Goal: Task Accomplishment & Management: Manage account settings

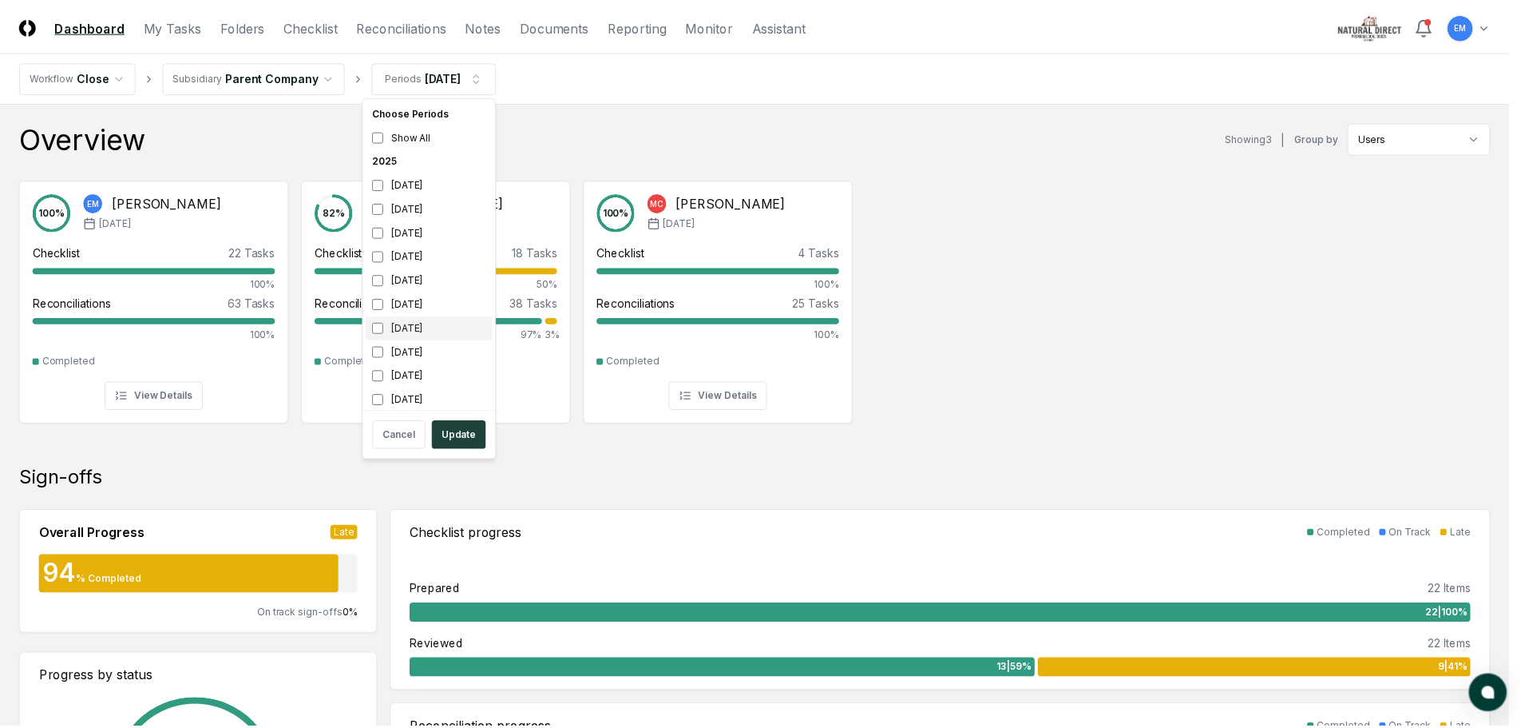
scroll to position [5, 0]
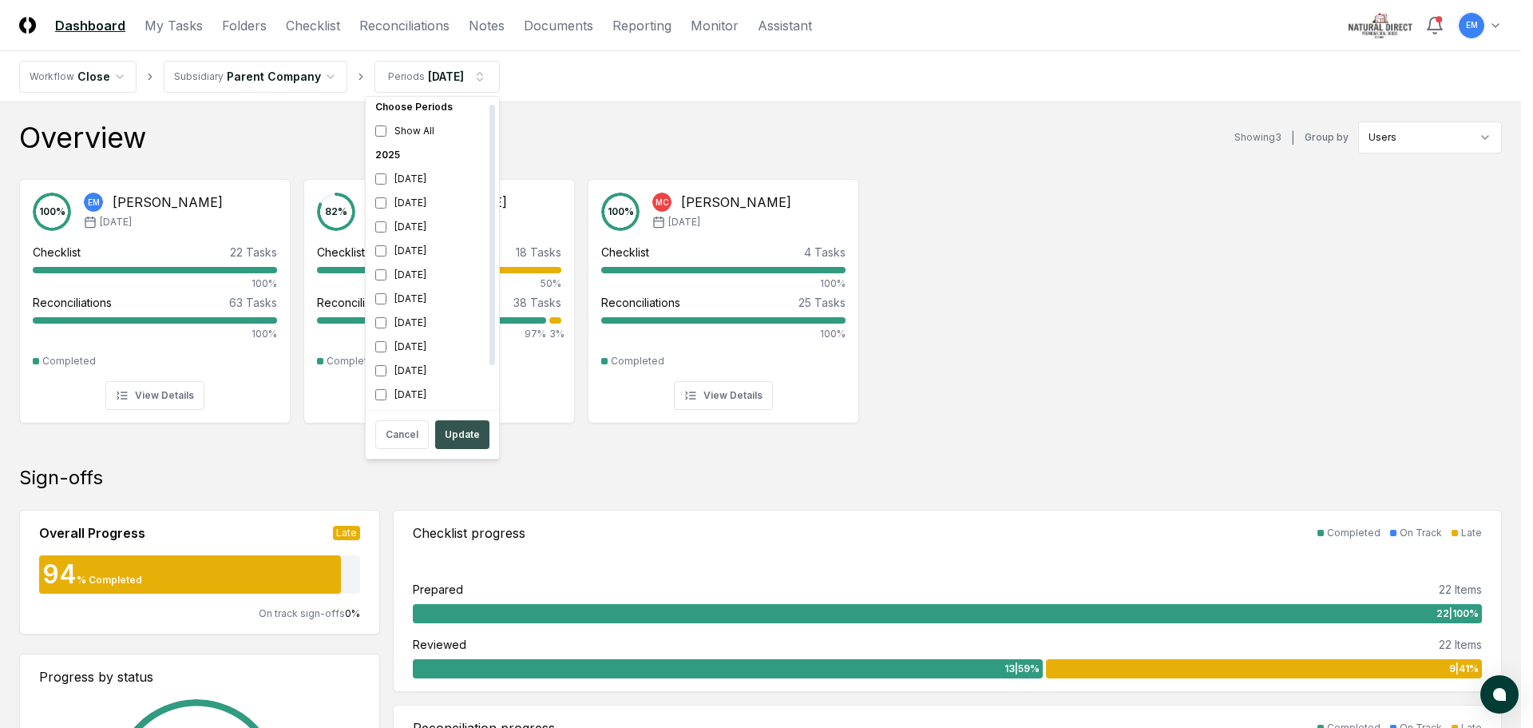
click at [462, 428] on button "Update" at bounding box center [462, 434] width 54 height 29
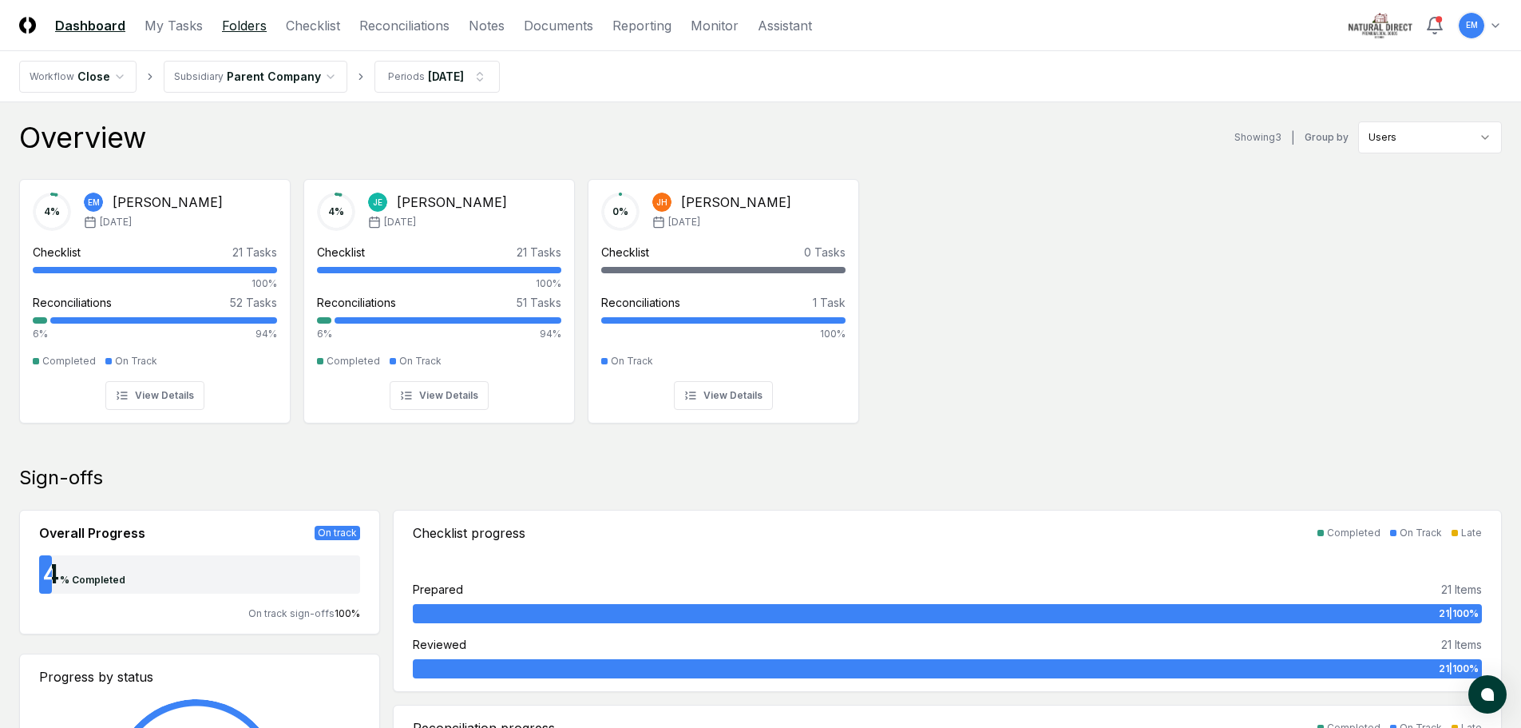
click at [234, 23] on link "Folders" at bounding box center [244, 25] width 45 height 19
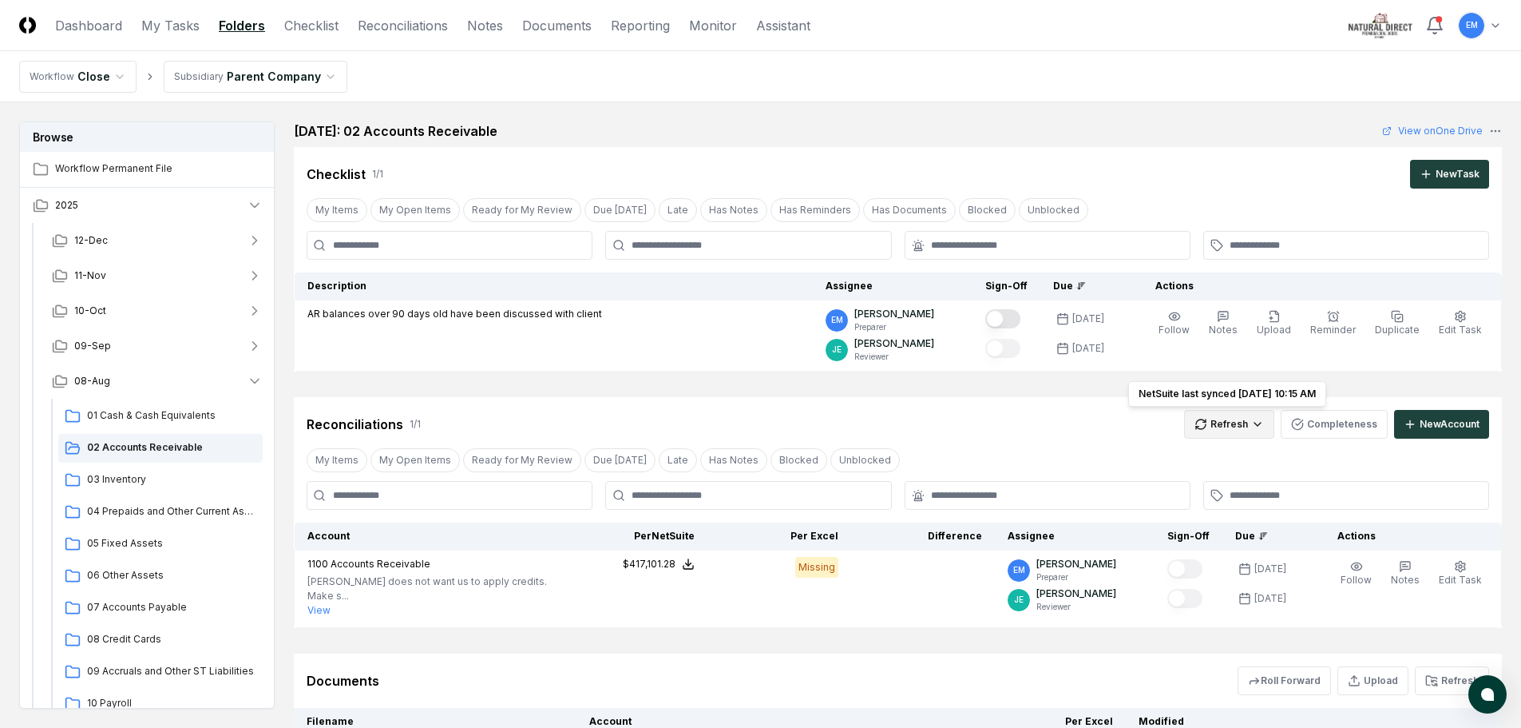
click at [1255, 430] on html "CloseCore Dashboard My Tasks Folders Checklist Reconciliations Notes Documents …" at bounding box center [760, 450] width 1521 height 901
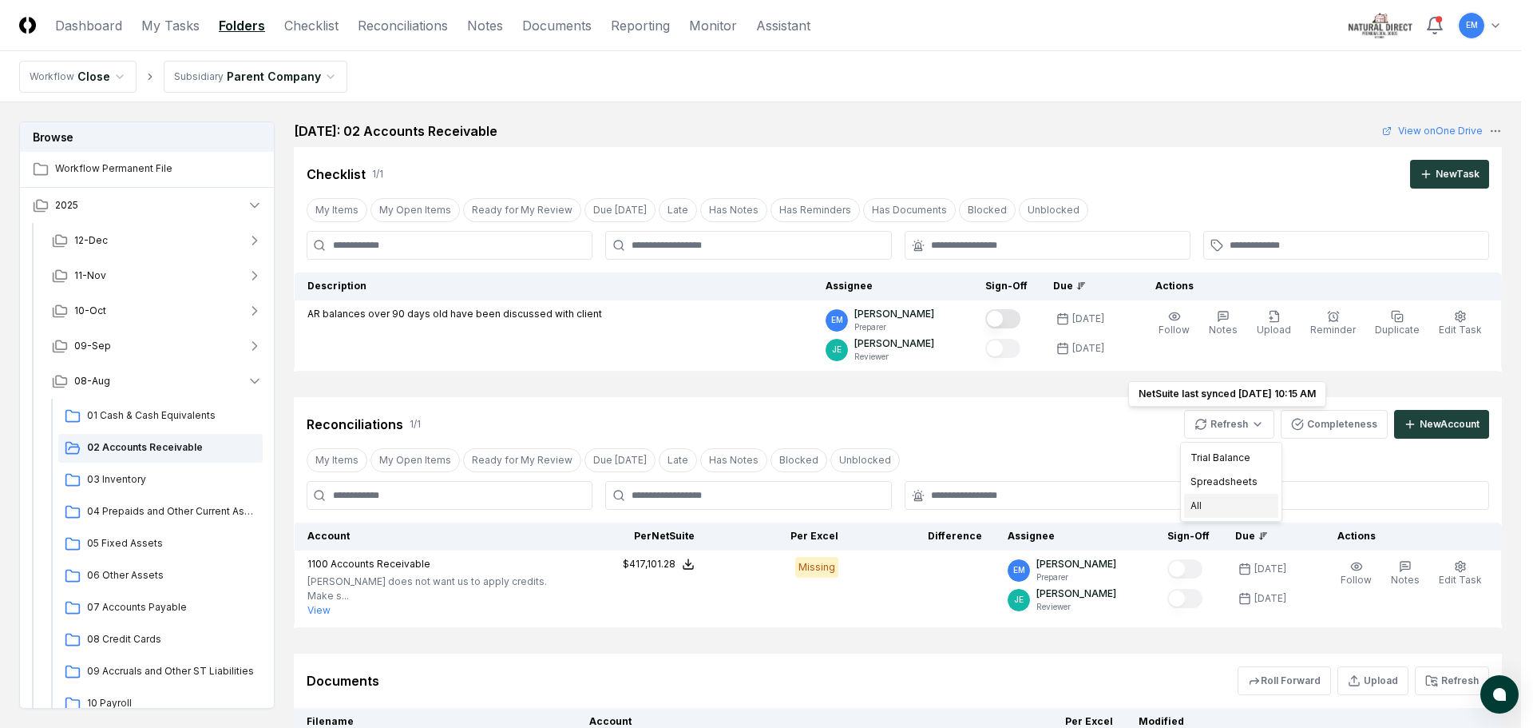
click at [1201, 504] on div "All" at bounding box center [1231, 506] width 94 height 24
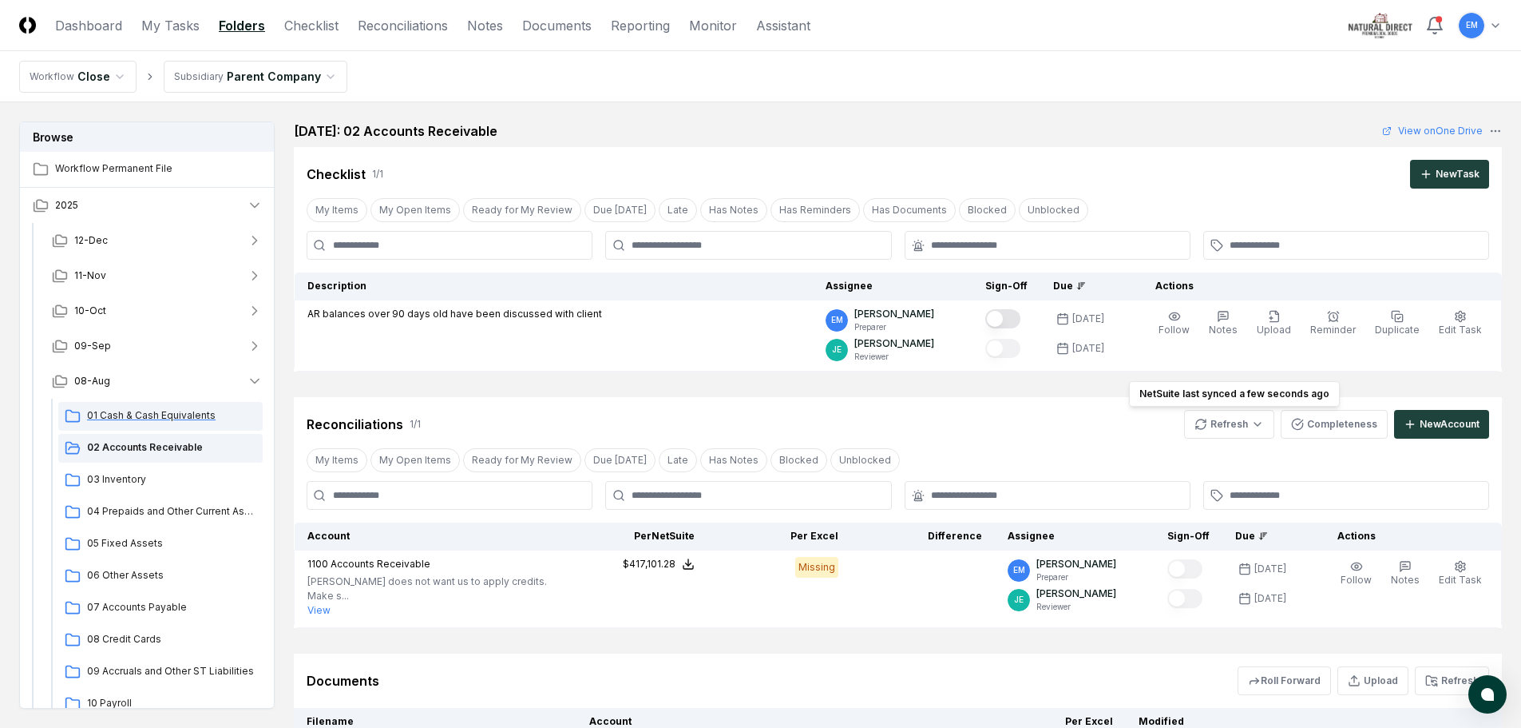
click at [136, 412] on span "01 Cash & Cash Equivalents" at bounding box center [171, 415] width 169 height 14
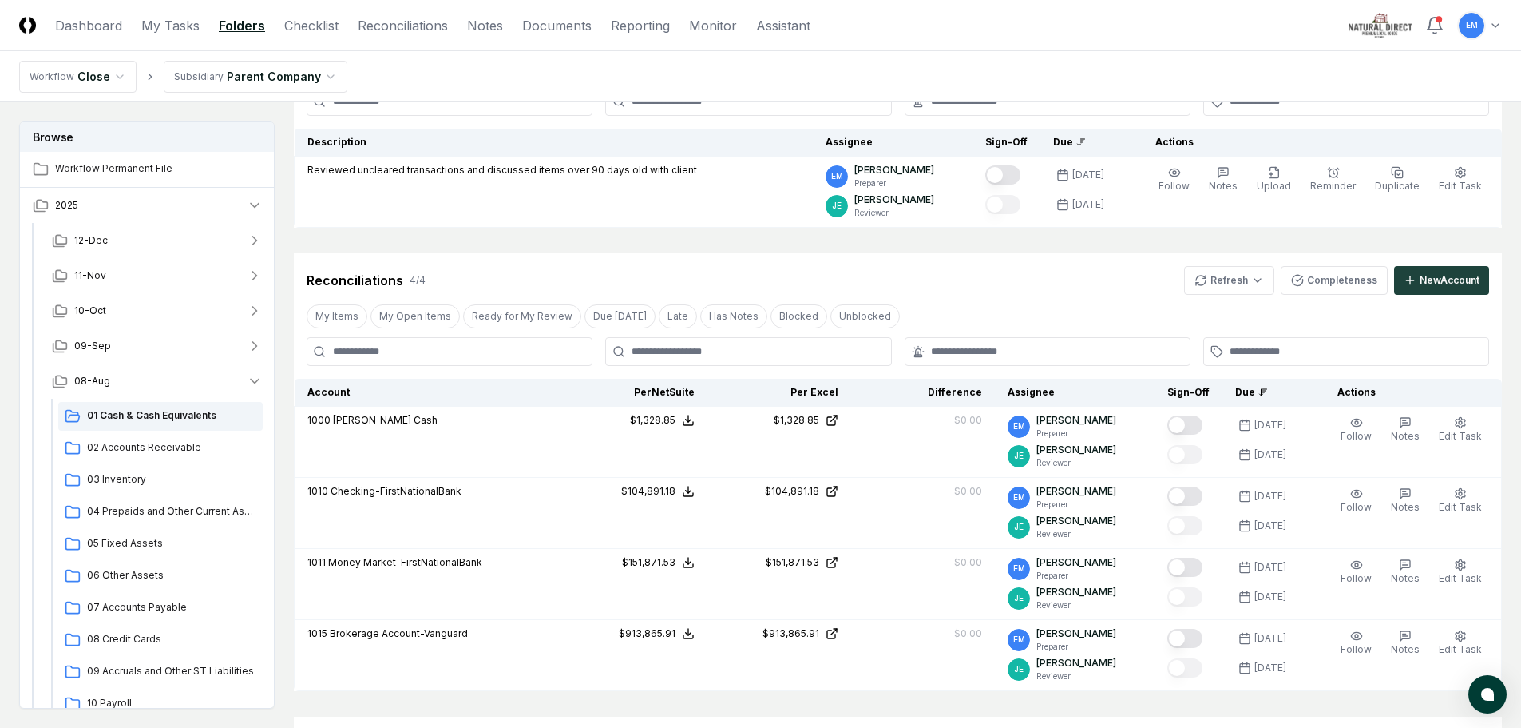
scroll to position [160, 0]
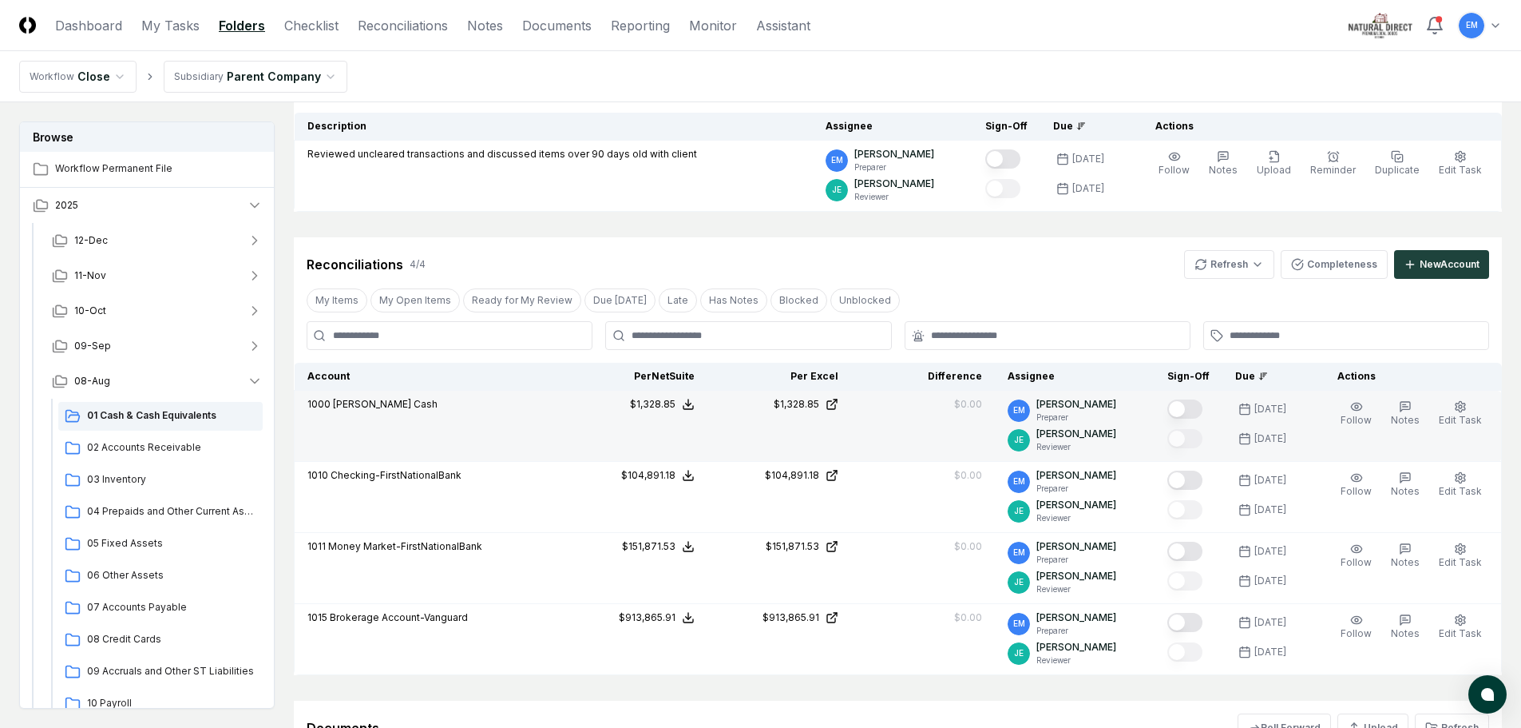
click at [1203, 408] on button "Mark complete" at bounding box center [1185, 408] width 35 height 19
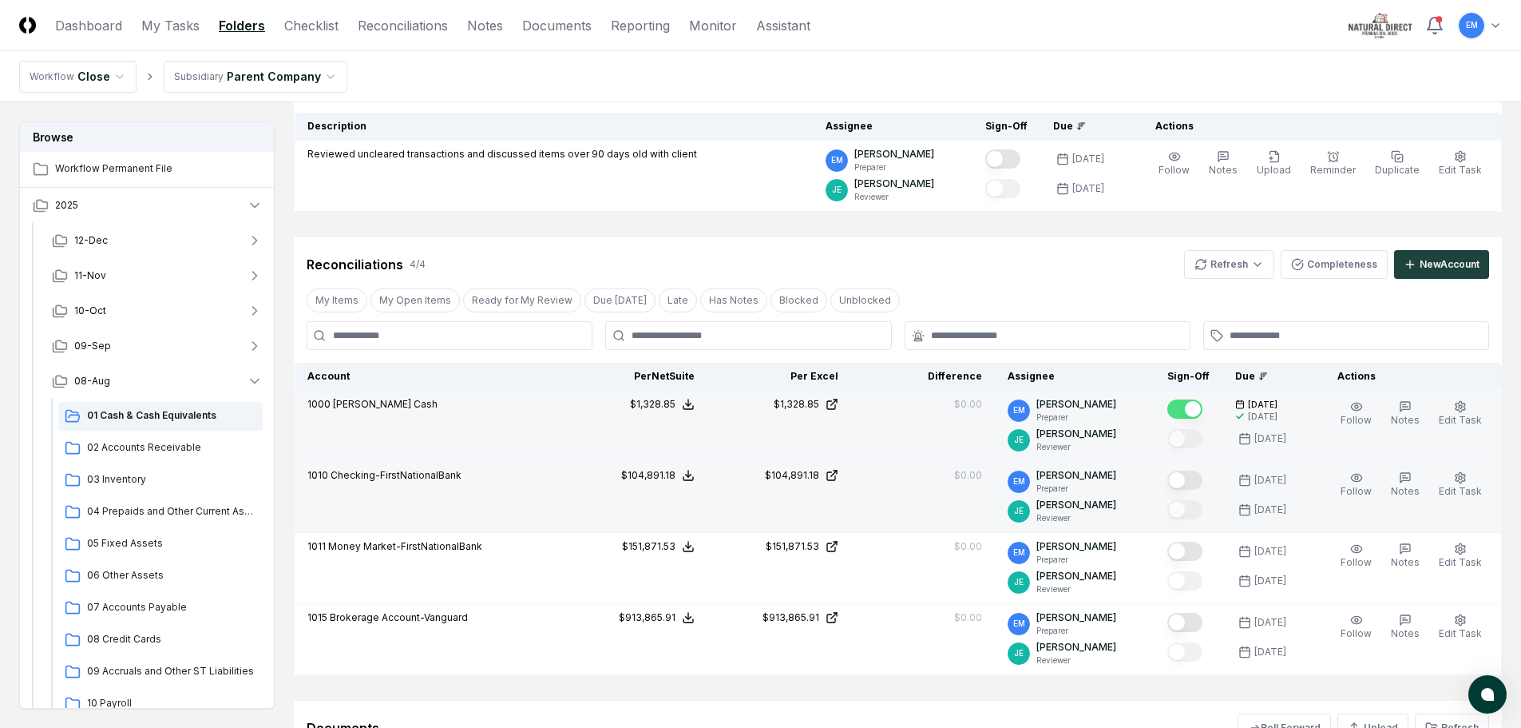
click at [1203, 478] on button "Mark complete" at bounding box center [1185, 479] width 35 height 19
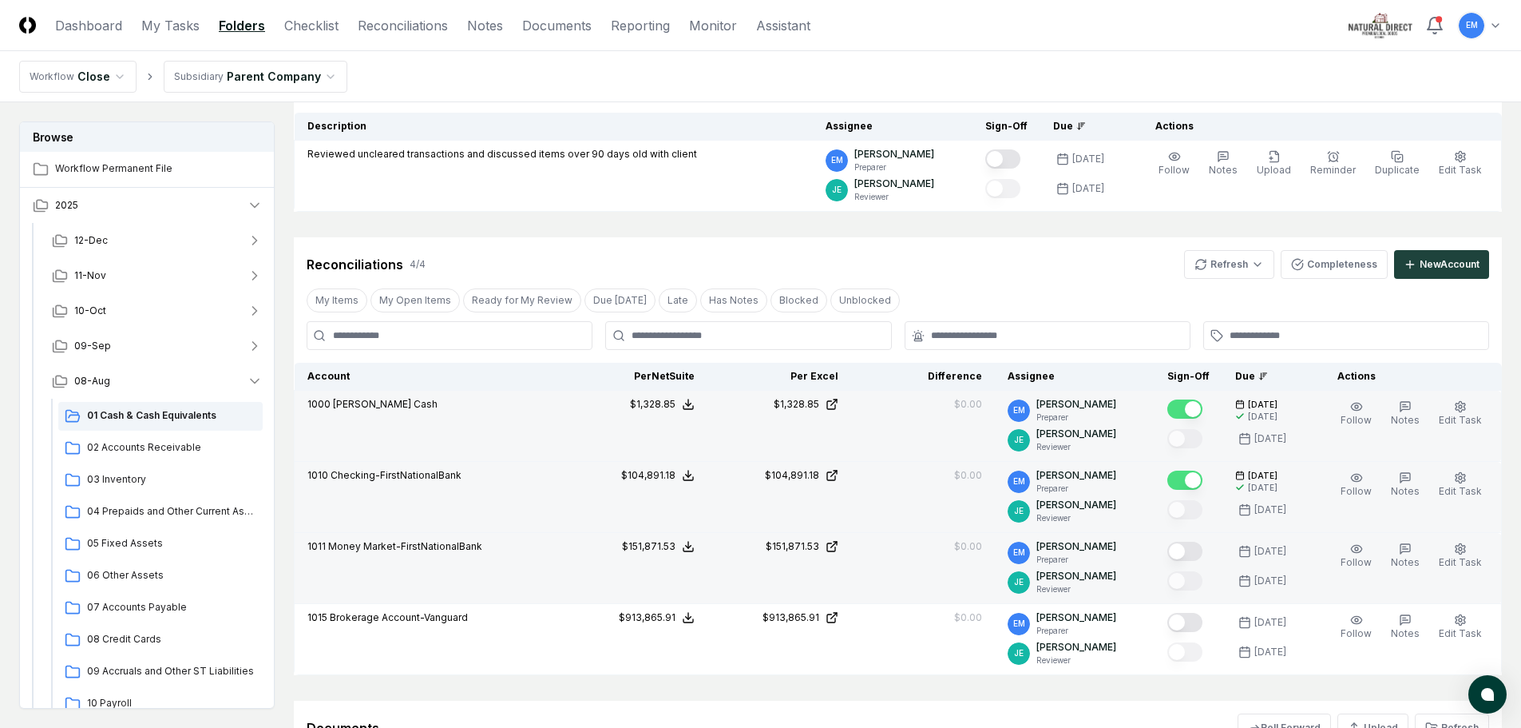
click at [1200, 551] on button "Mark complete" at bounding box center [1185, 550] width 35 height 19
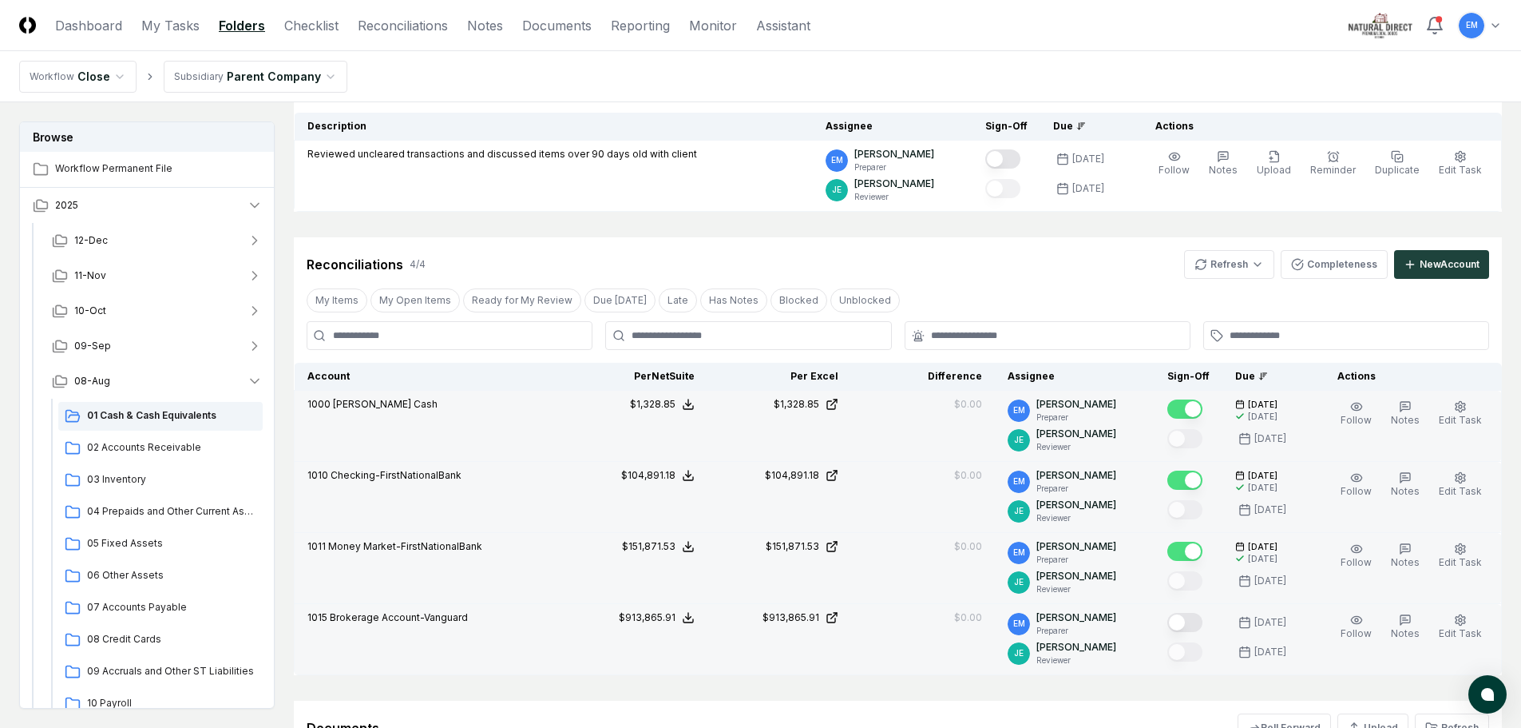
click at [1200, 624] on button "Mark complete" at bounding box center [1185, 622] width 35 height 19
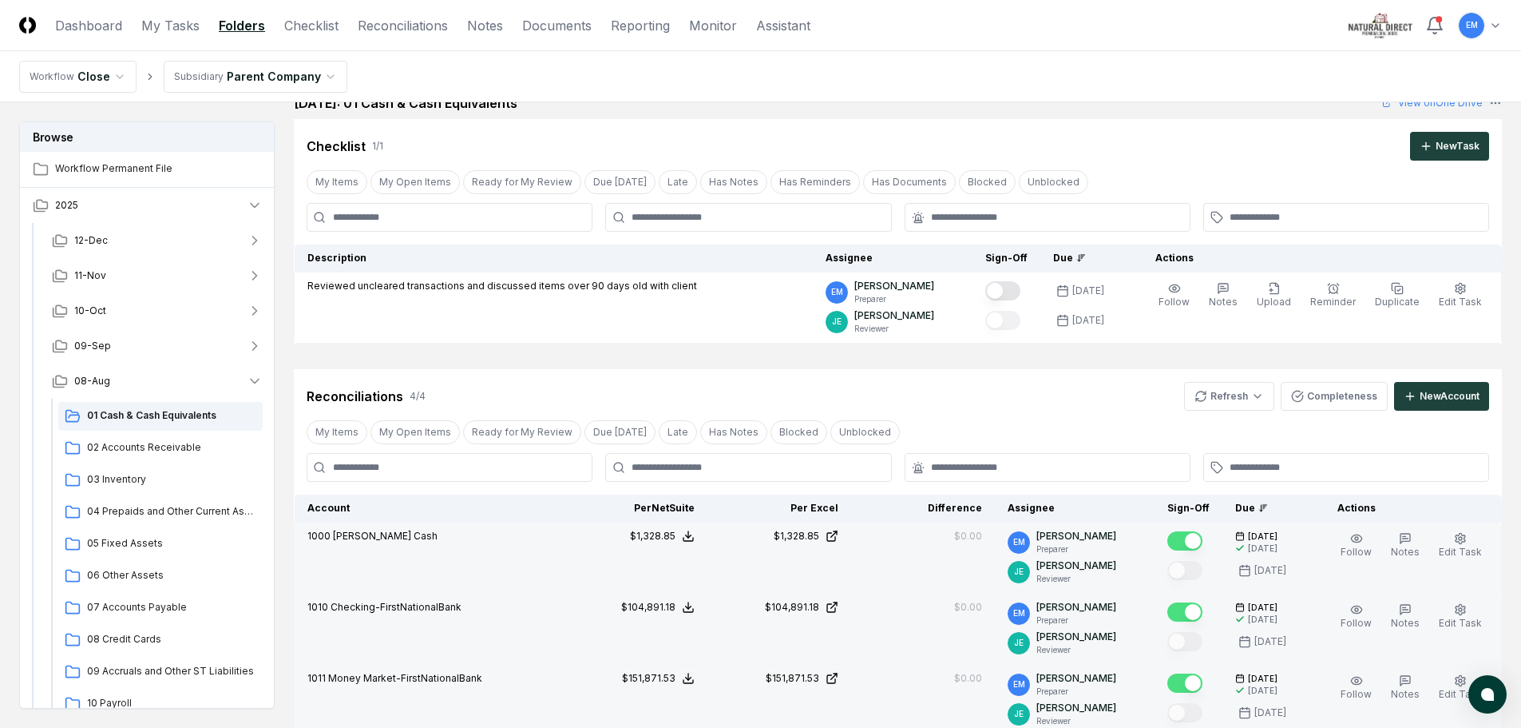
scroll to position [0, 0]
